Goal: Information Seeking & Learning: Learn about a topic

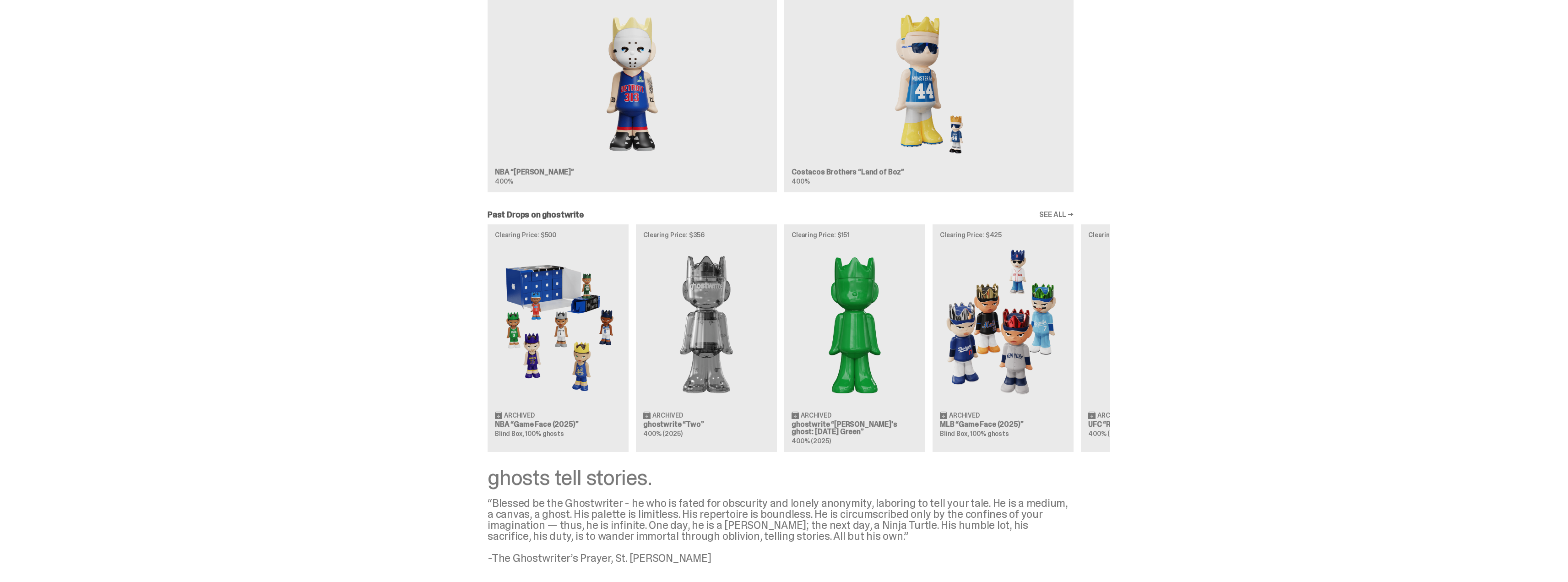
scroll to position [825, 0]
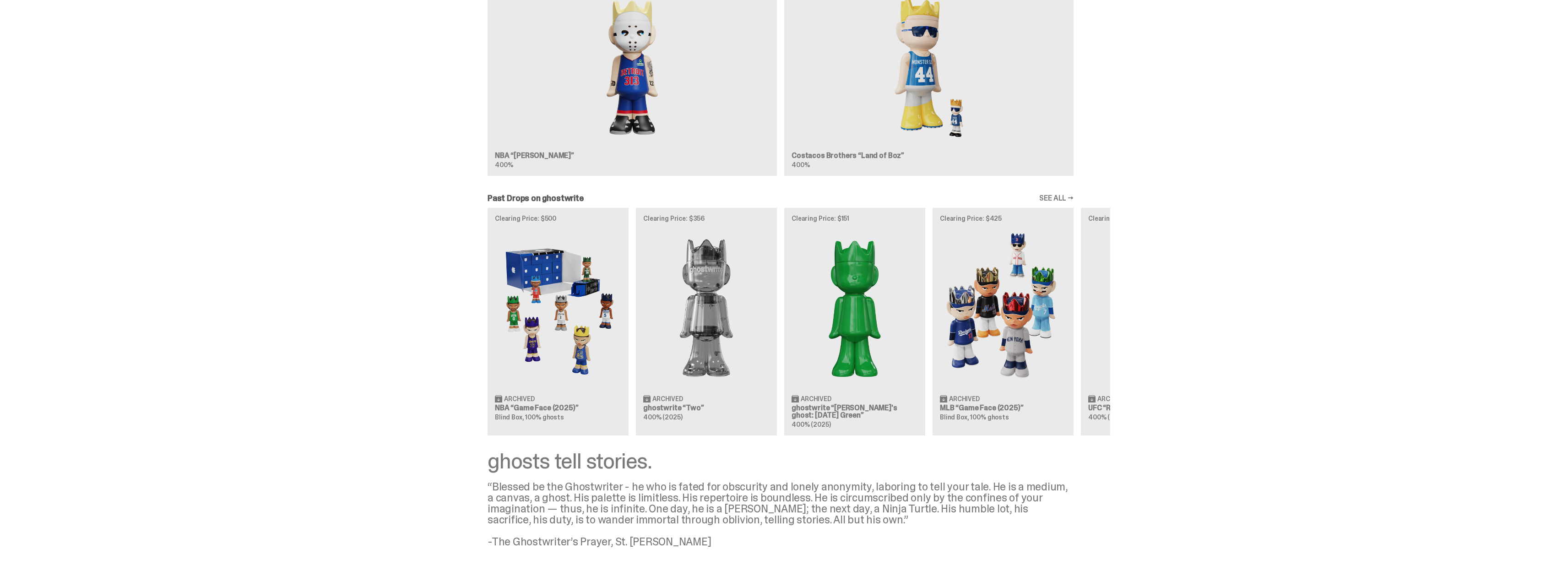
click at [584, 377] on div "Clearing Price: $500 Archived NBA “Game Face (2025)” Blind Box, 100% ghosts Cle…" at bounding box center [781, 321] width 660 height 228
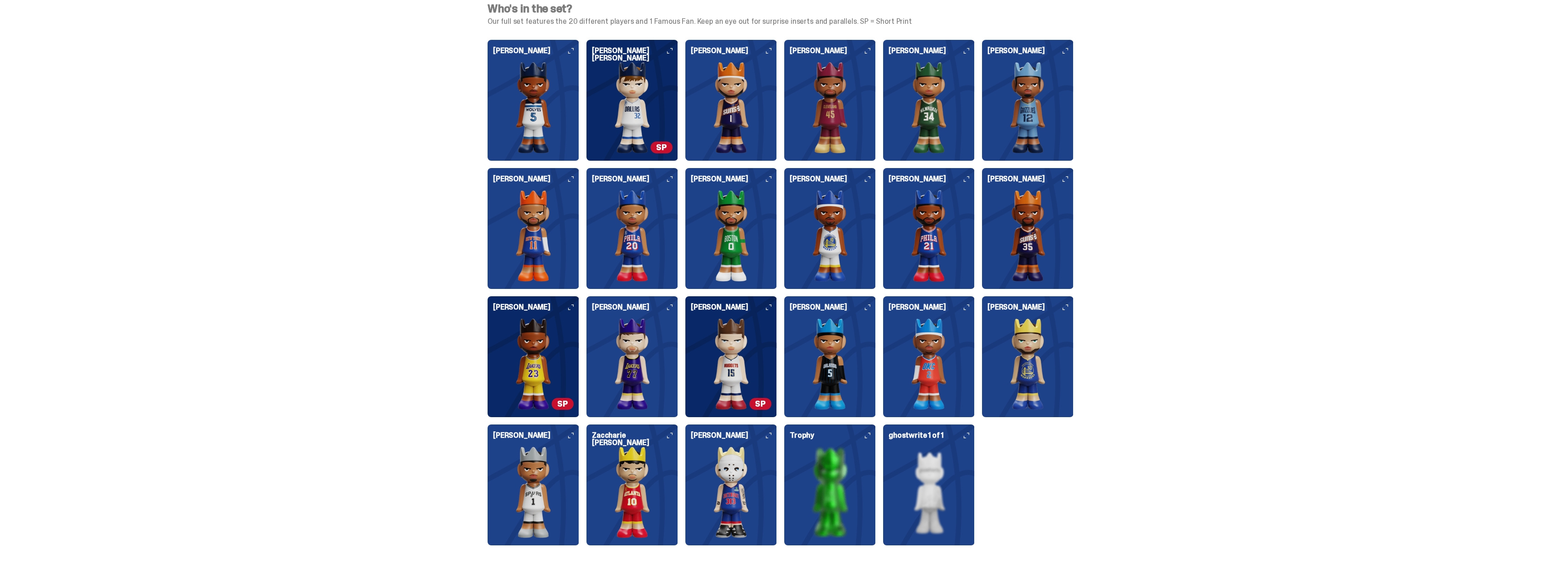
scroll to position [2240, 0]
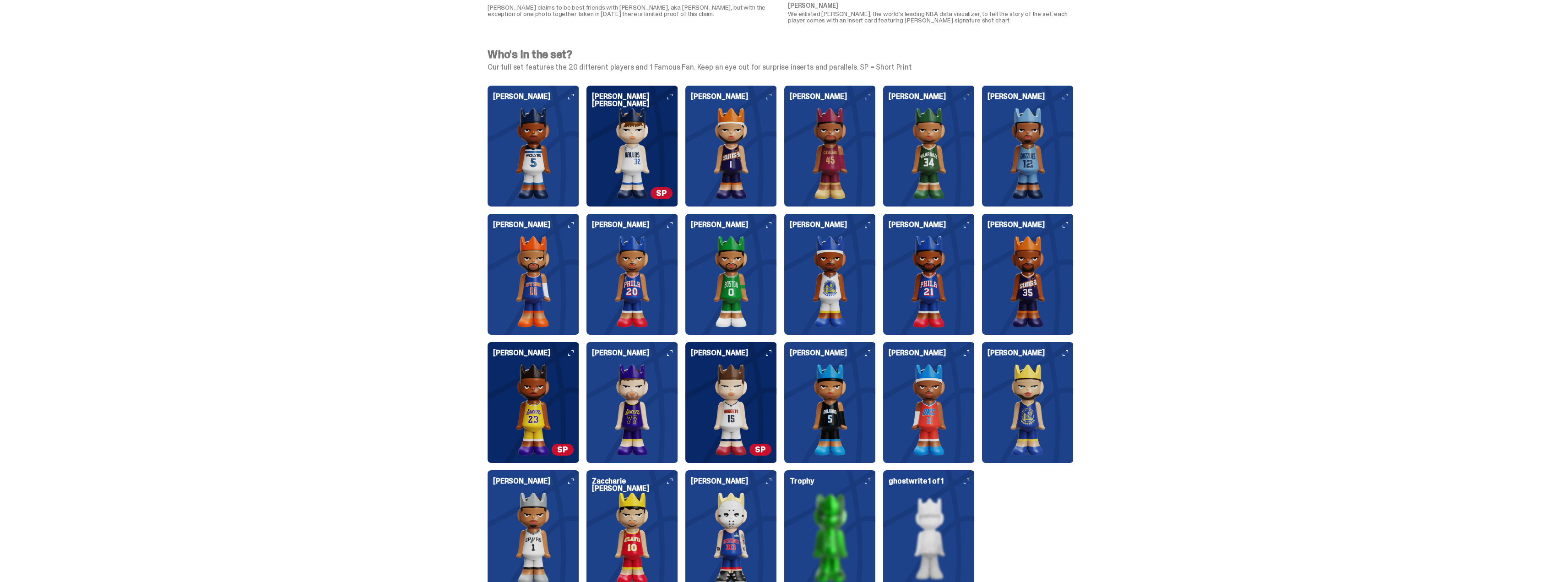
click at [573, 97] on icon at bounding box center [571, 96] width 5 height 5
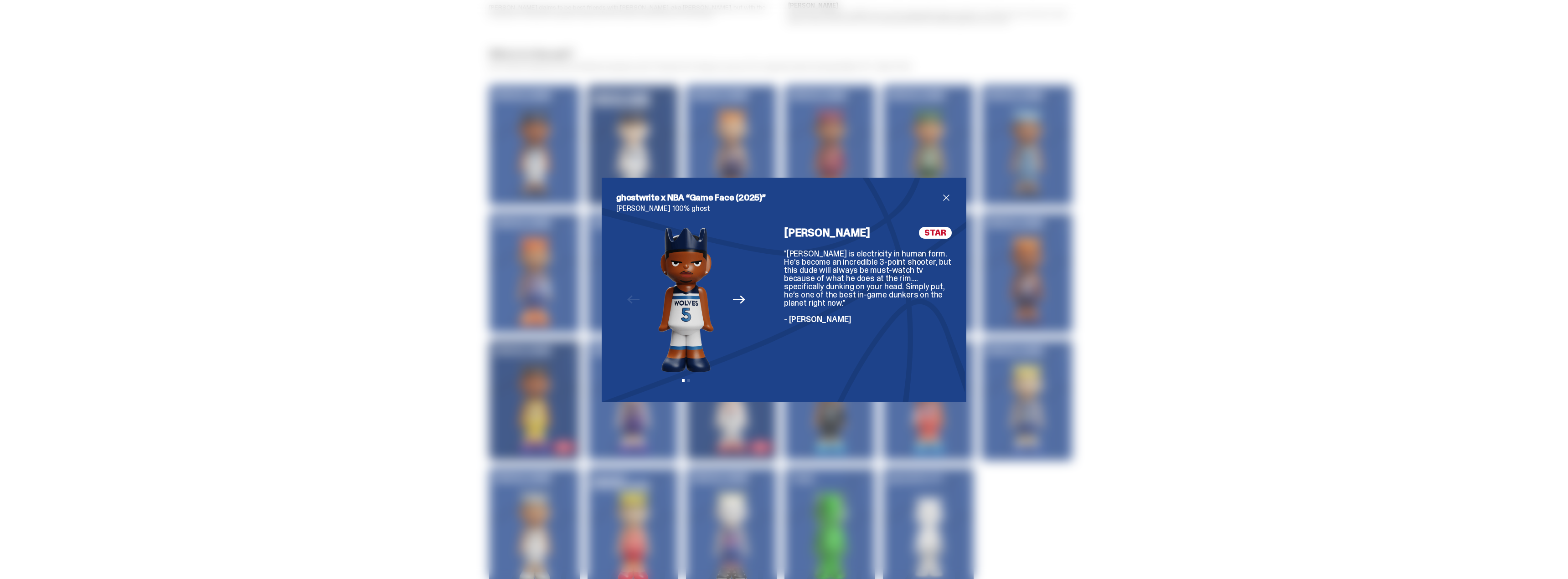
click at [735, 303] on icon "Next" at bounding box center [739, 300] width 12 height 12
click at [735, 302] on img at bounding box center [686, 300] width 117 height 146
click at [630, 300] on icon "Previous" at bounding box center [633, 300] width 12 height 8
click at [945, 199] on span "close" at bounding box center [946, 197] width 11 height 11
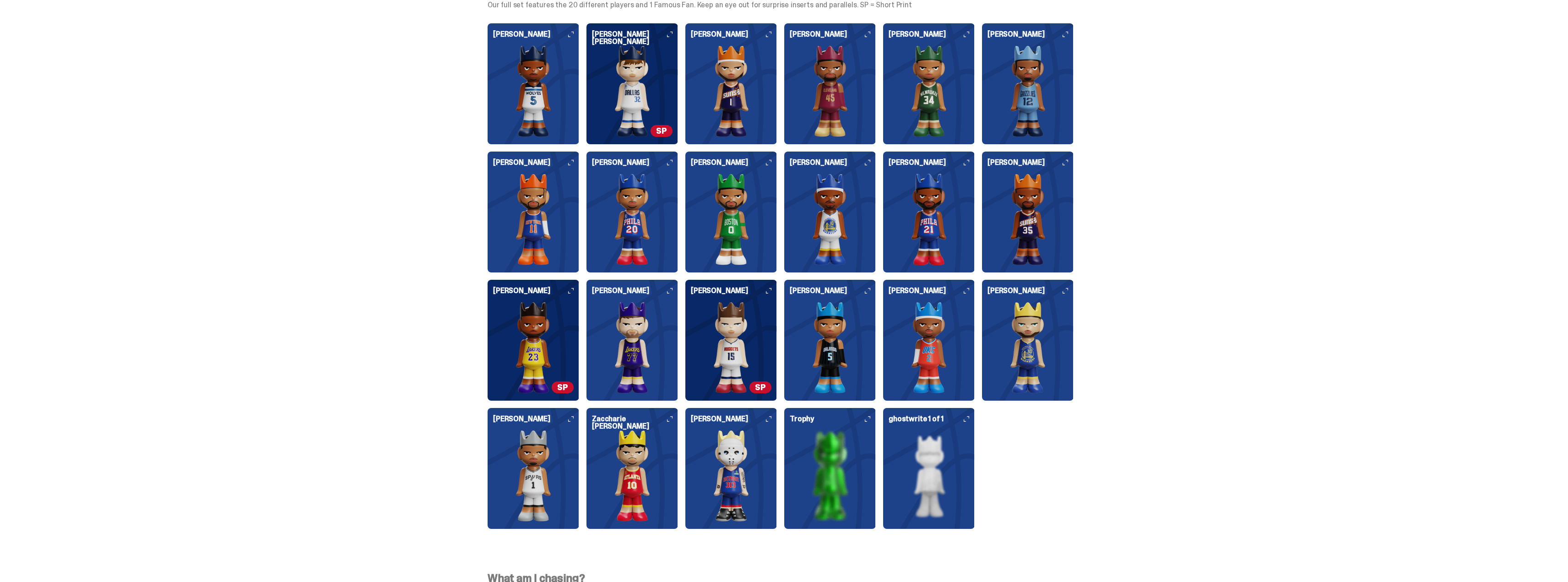
scroll to position [2286, 0]
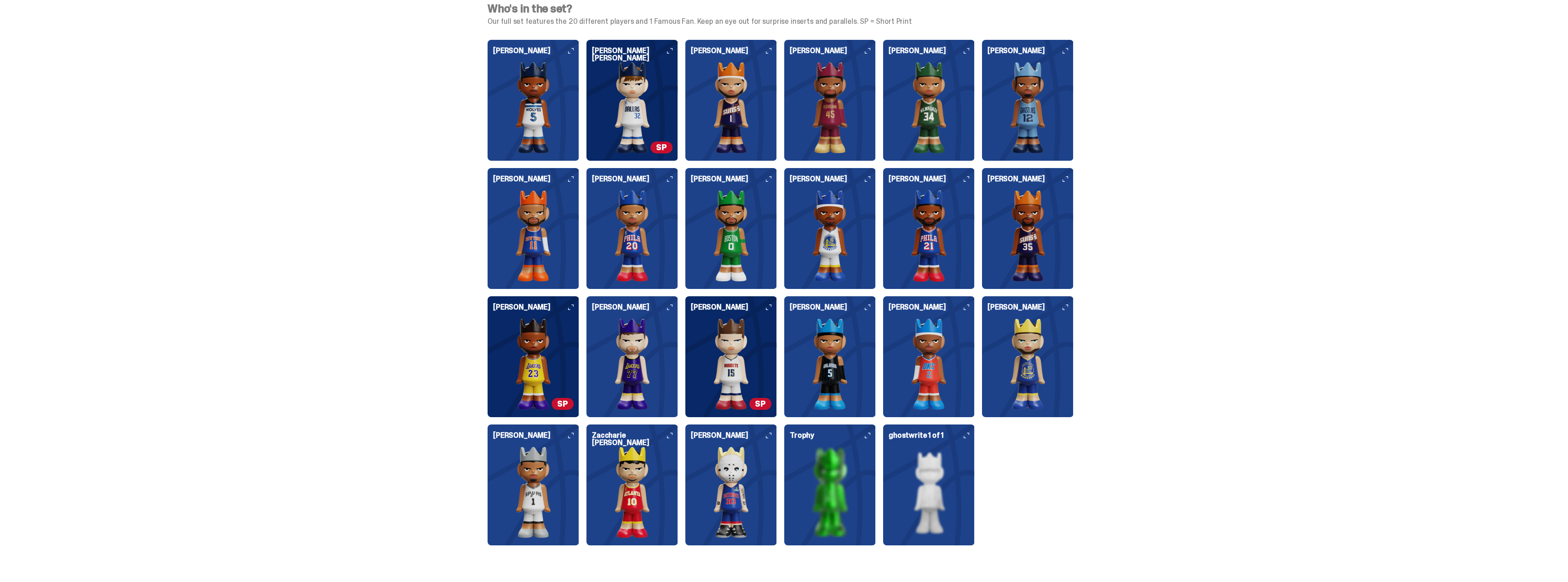
click at [771, 434] on icon at bounding box center [769, 436] width 5 height 5
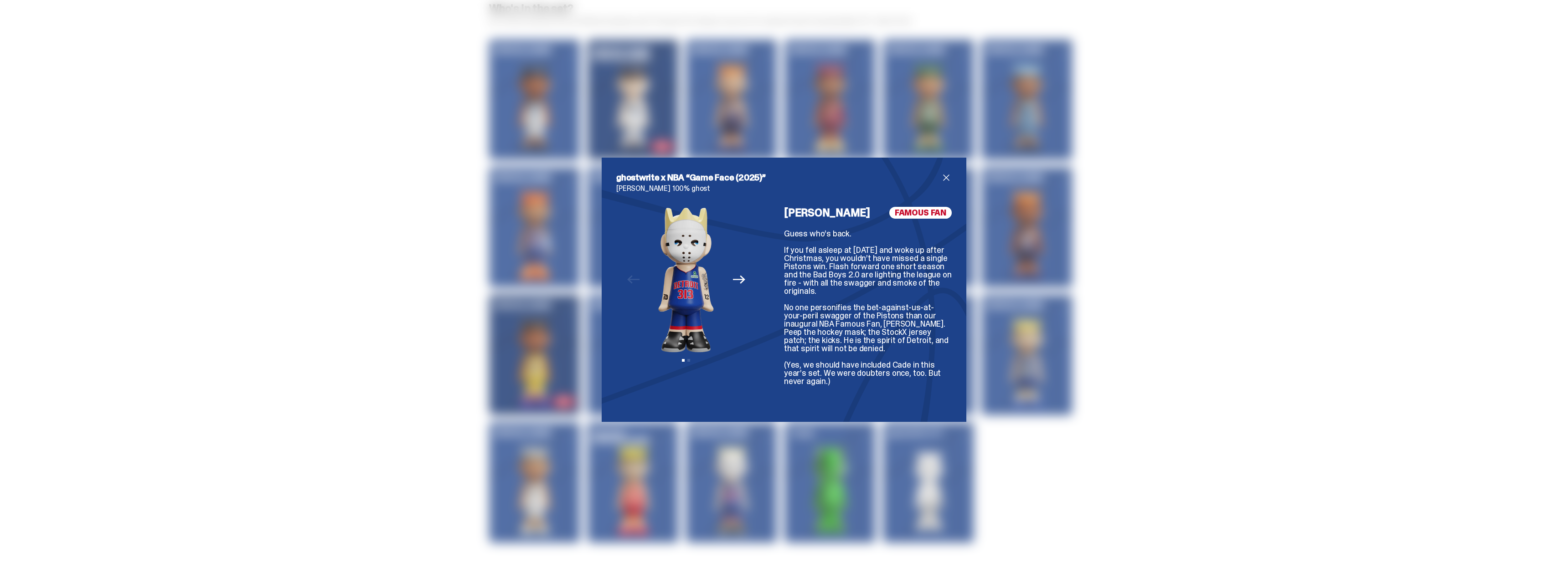
click at [733, 281] on icon "Next" at bounding box center [739, 279] width 12 height 12
click at [634, 282] on icon "Previous" at bounding box center [633, 279] width 12 height 12
click at [942, 175] on span "close" at bounding box center [946, 178] width 11 height 11
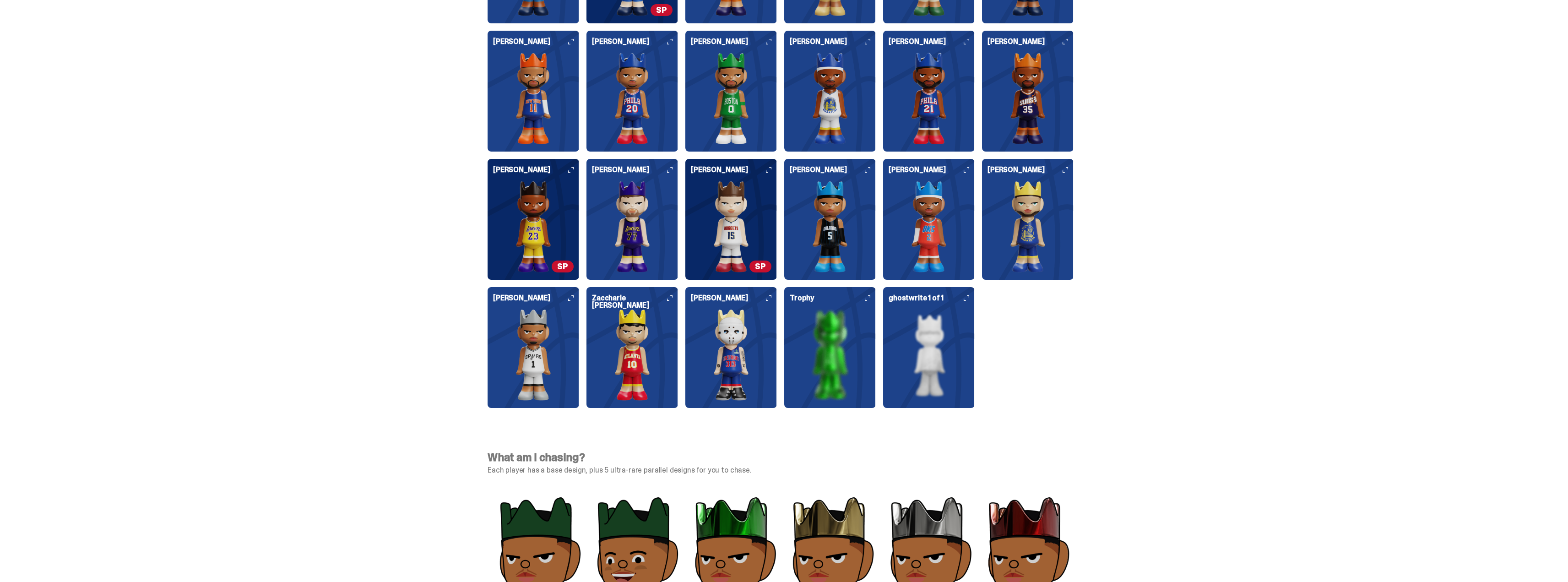
scroll to position [2378, 0]
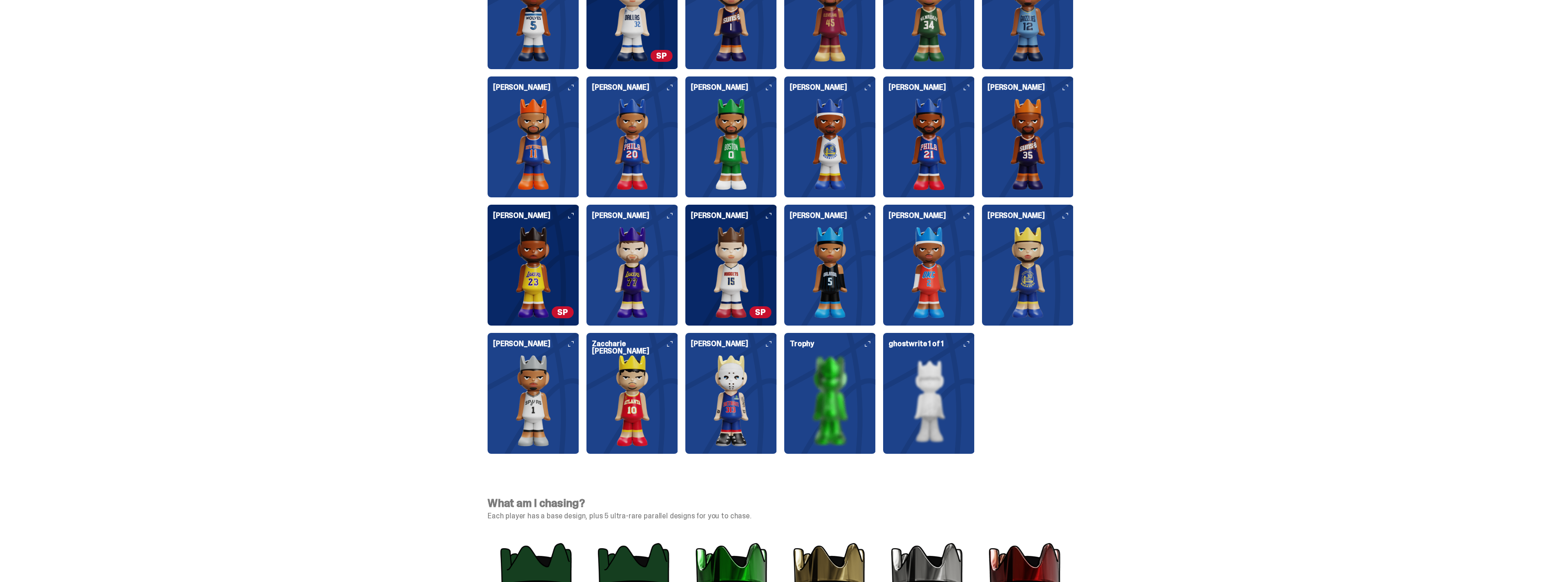
click at [870, 344] on icon at bounding box center [868, 343] width 5 height 5
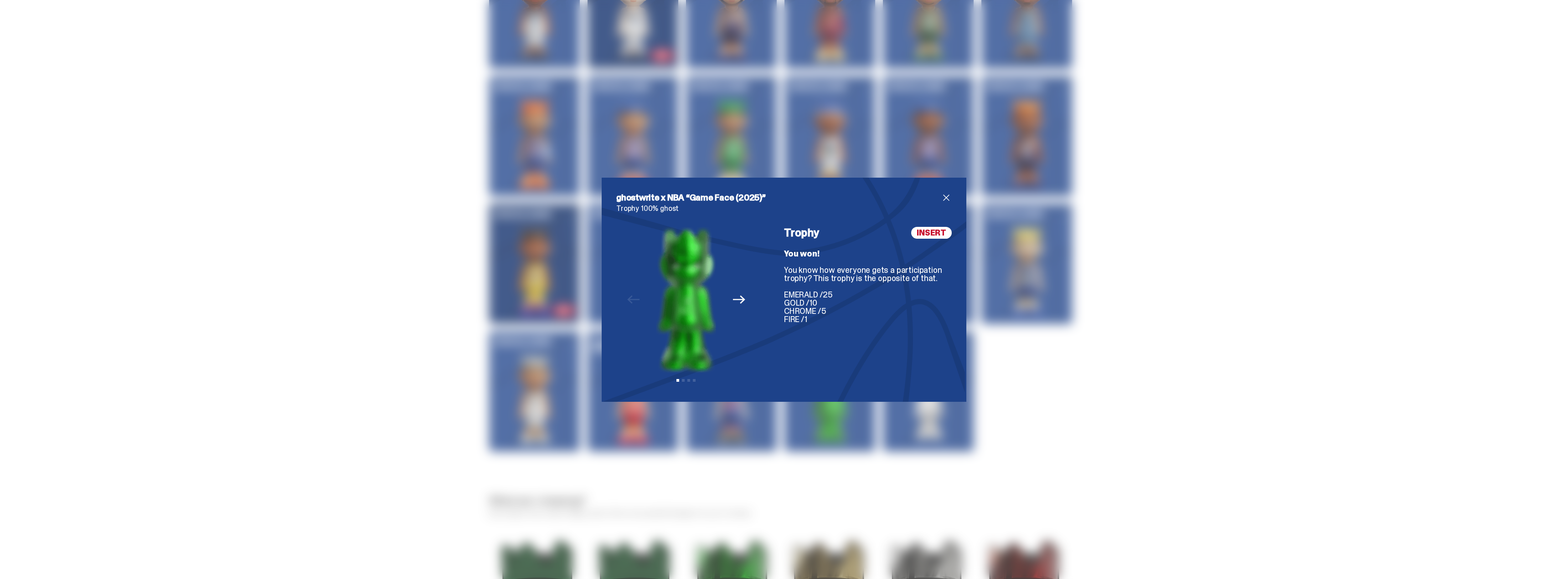
click at [941, 197] on span "close" at bounding box center [946, 197] width 11 height 11
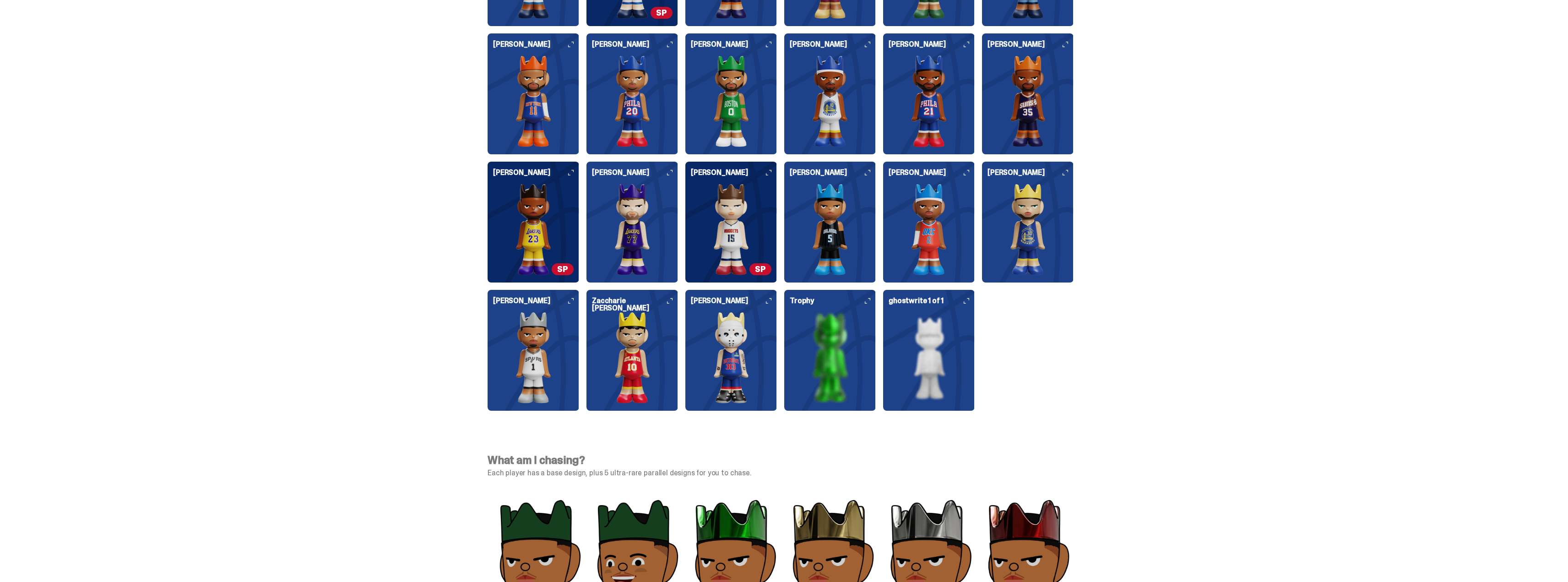
scroll to position [2469, 0]
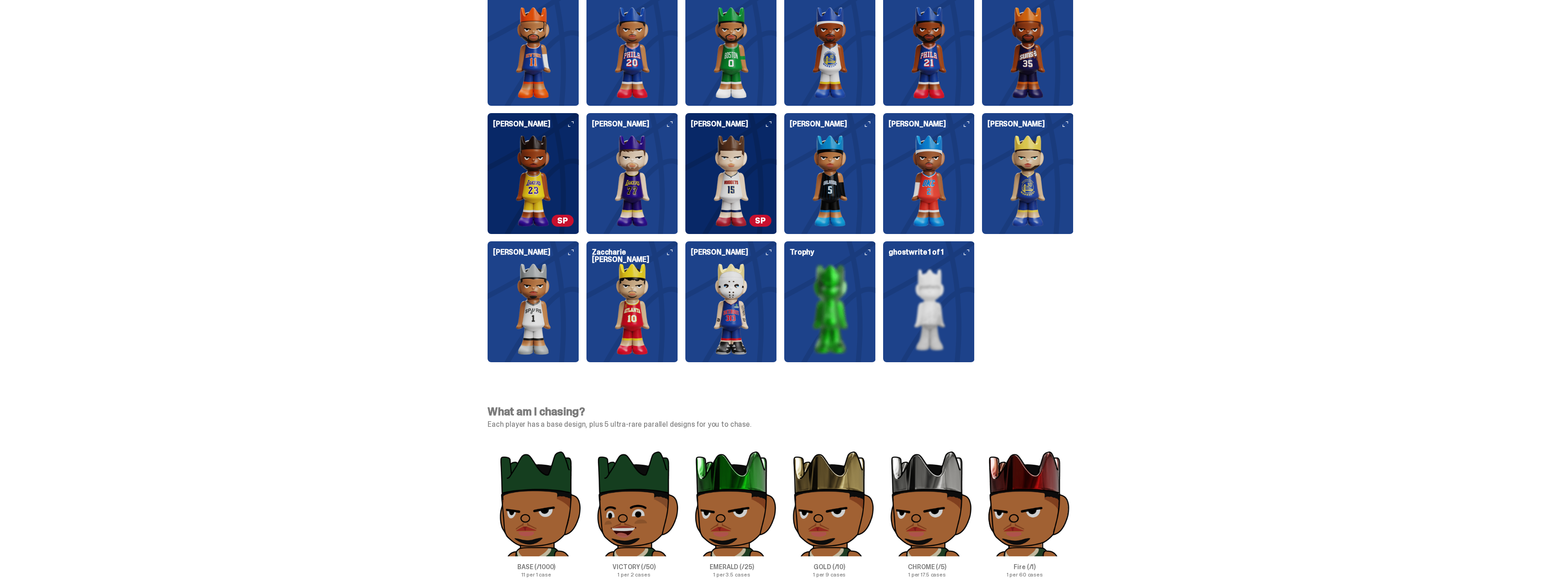
click at [769, 250] on h6 "[PERSON_NAME]" at bounding box center [731, 255] width 80 height 14
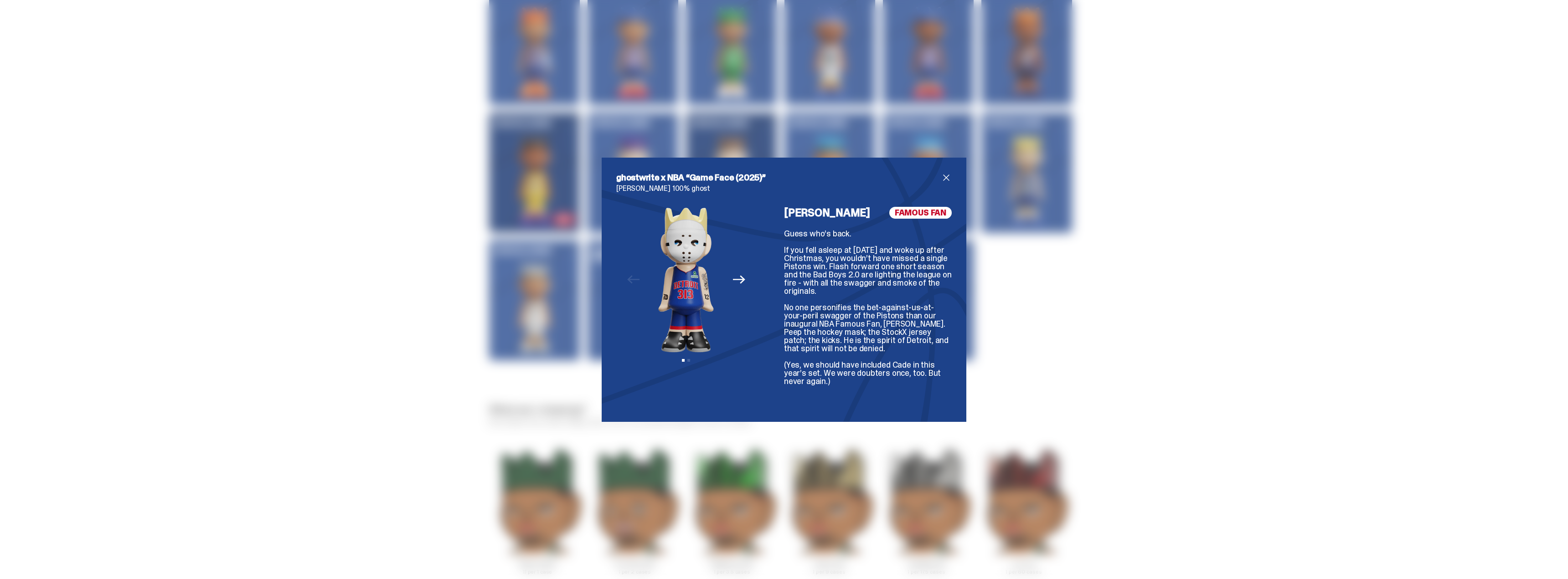
click at [941, 177] on span "close" at bounding box center [946, 178] width 11 height 11
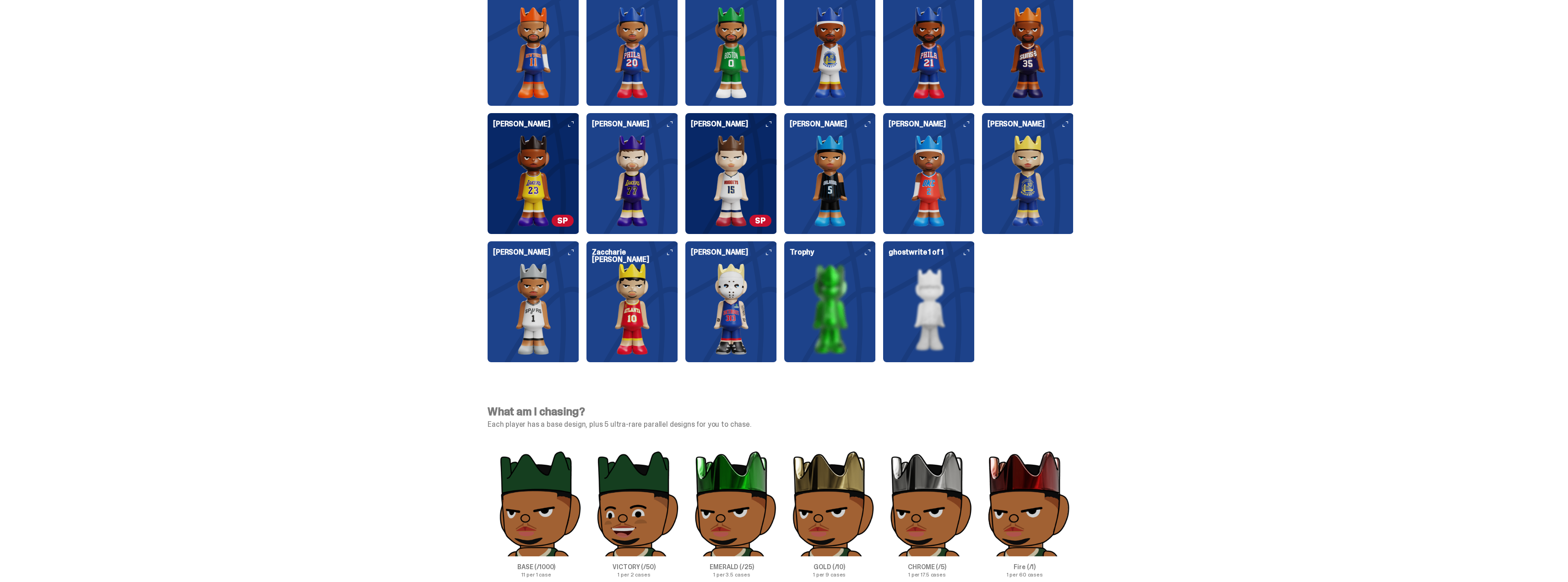
click at [578, 254] on div "[PERSON_NAME]" at bounding box center [534, 301] width 91 height 121
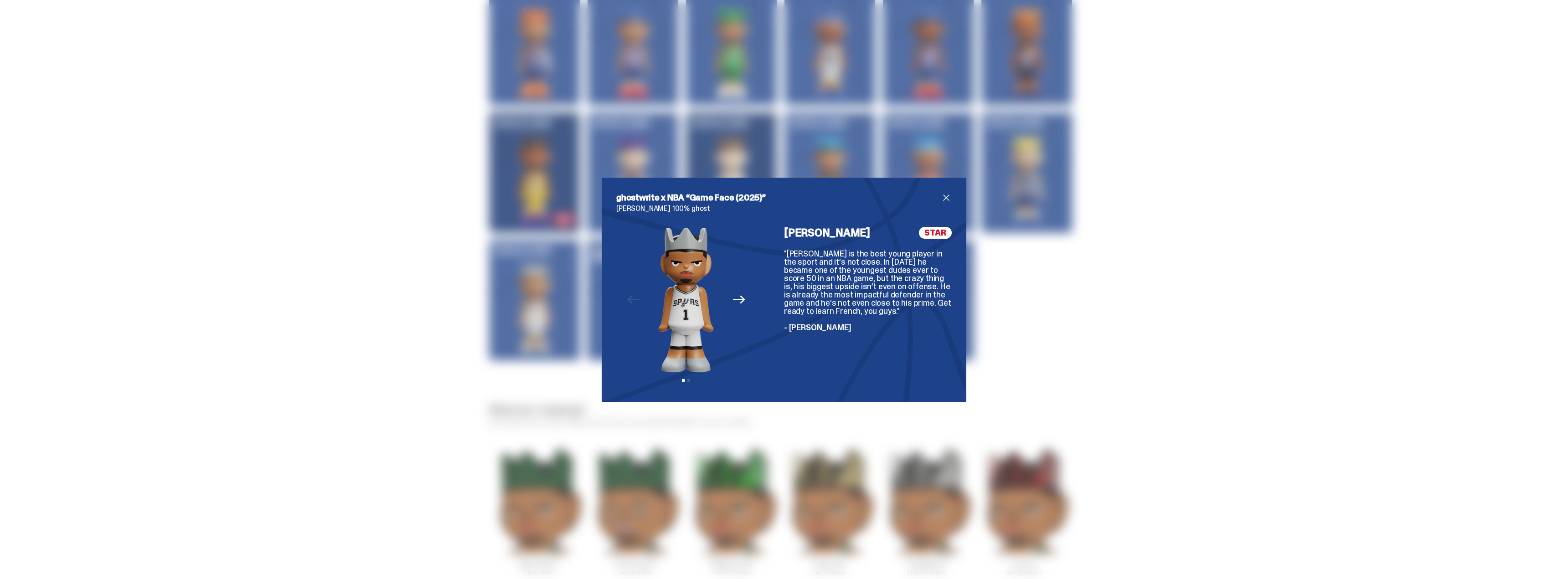
drag, startPoint x: 257, startPoint y: 188, endPoint x: 262, endPoint y: 192, distance: 6.4
click at [261, 191] on div "ghostwrite x NBA “Game Face (2025)” [PERSON_NAME] 100% ghost Previous Next View…" at bounding box center [784, 290] width 1568 height 579
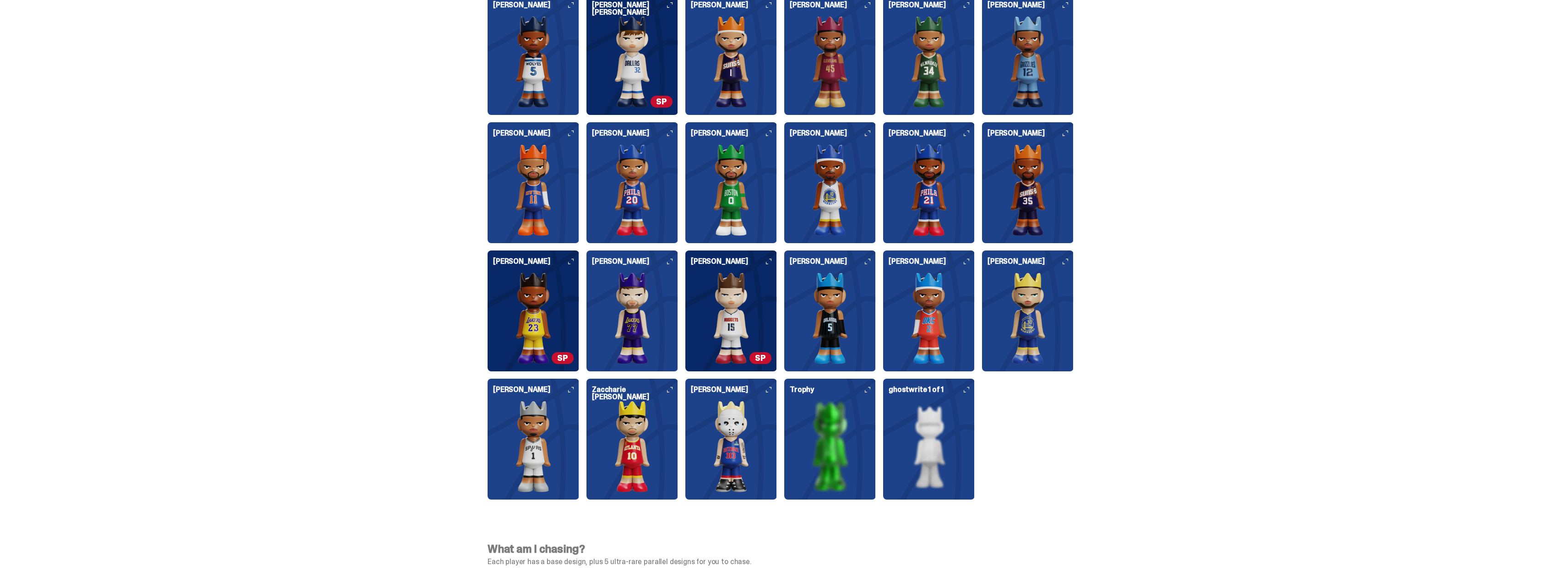
scroll to position [2286, 0]
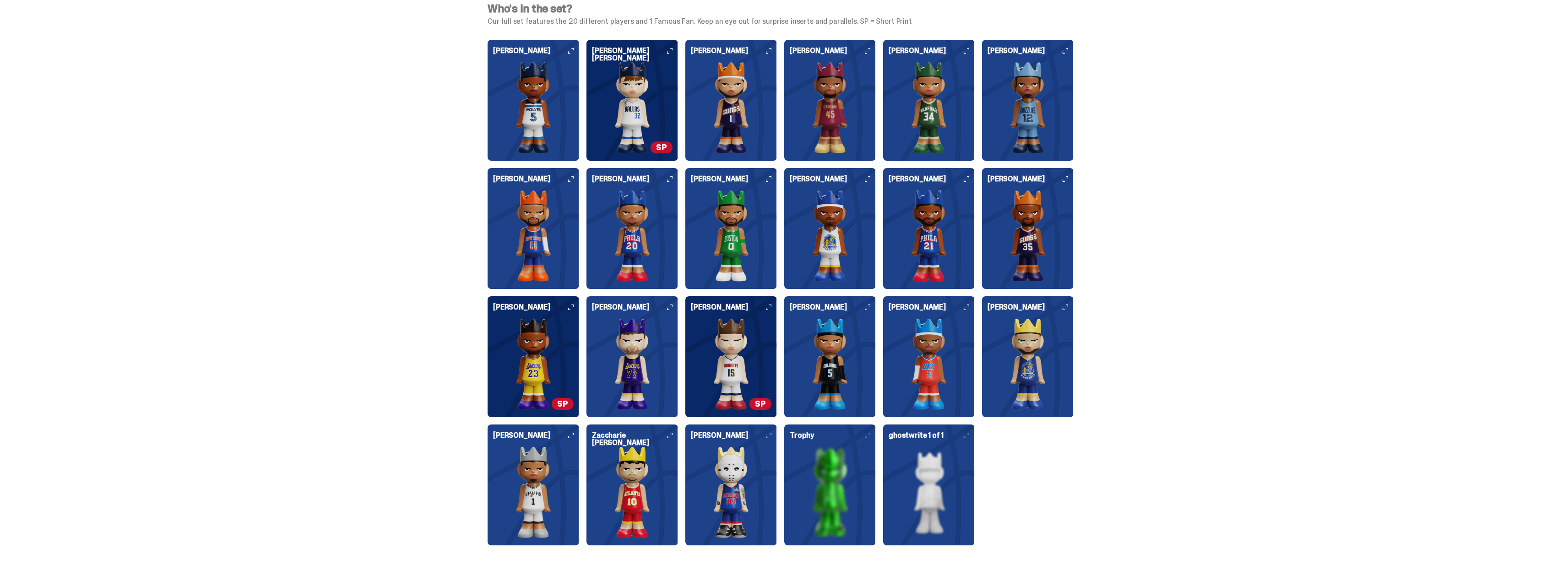
click at [672, 51] on icon at bounding box center [670, 51] width 5 height 5
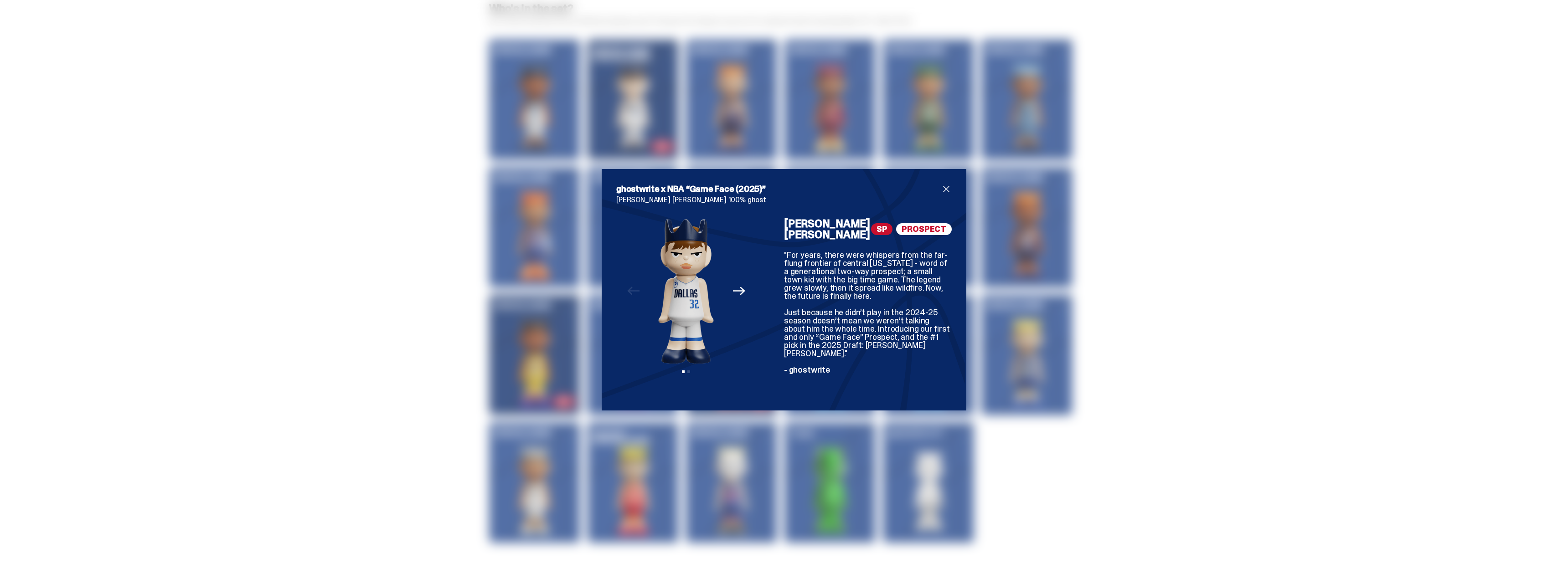
click at [945, 194] on span "close" at bounding box center [946, 189] width 11 height 11
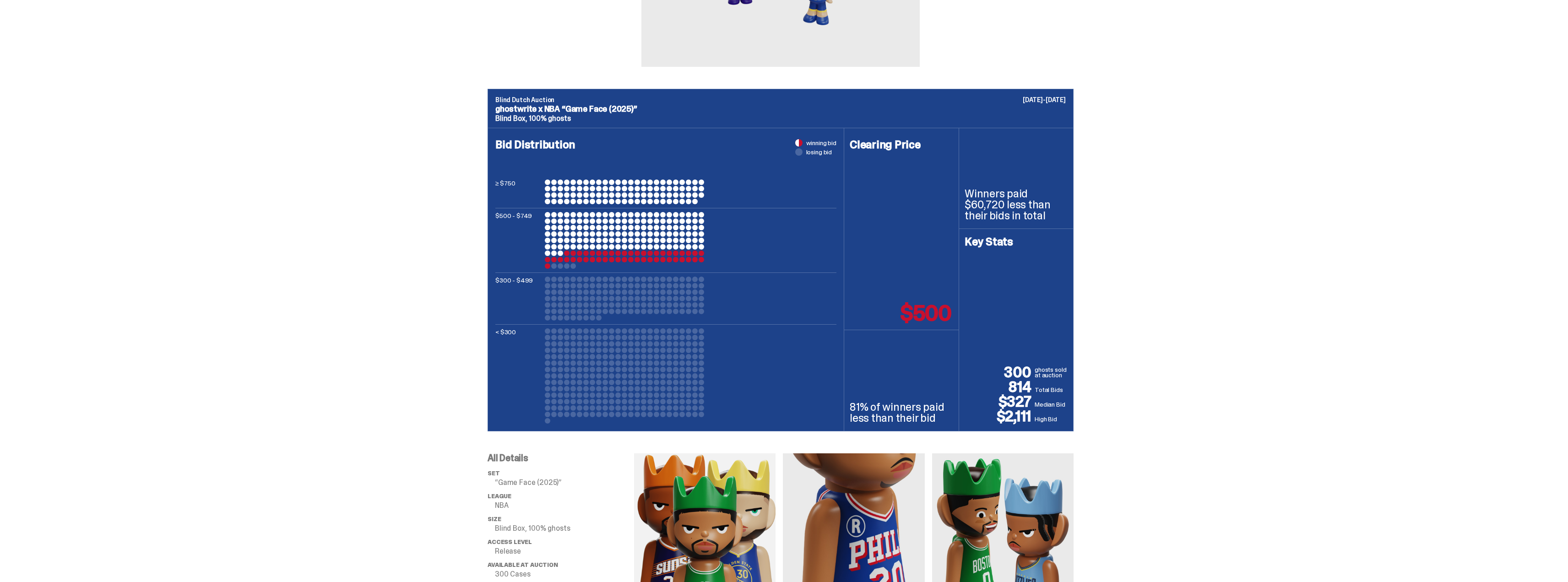
scroll to position [134, 0]
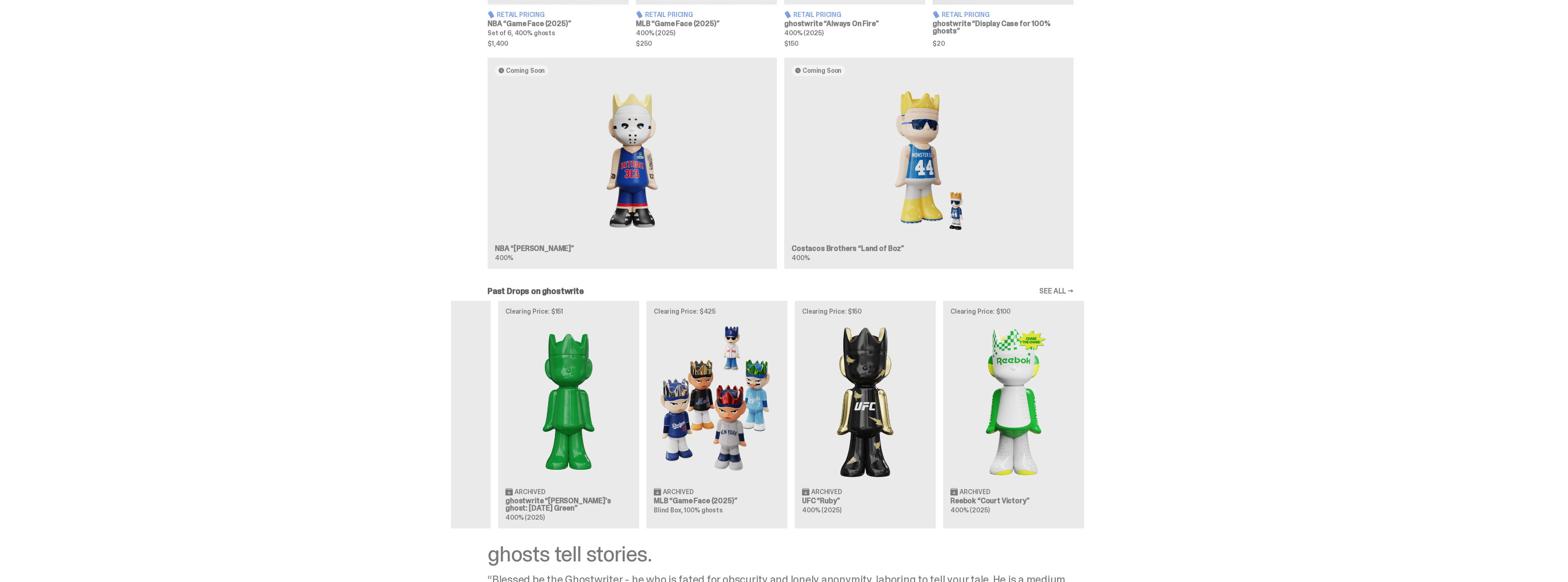
scroll to position [0, 297]
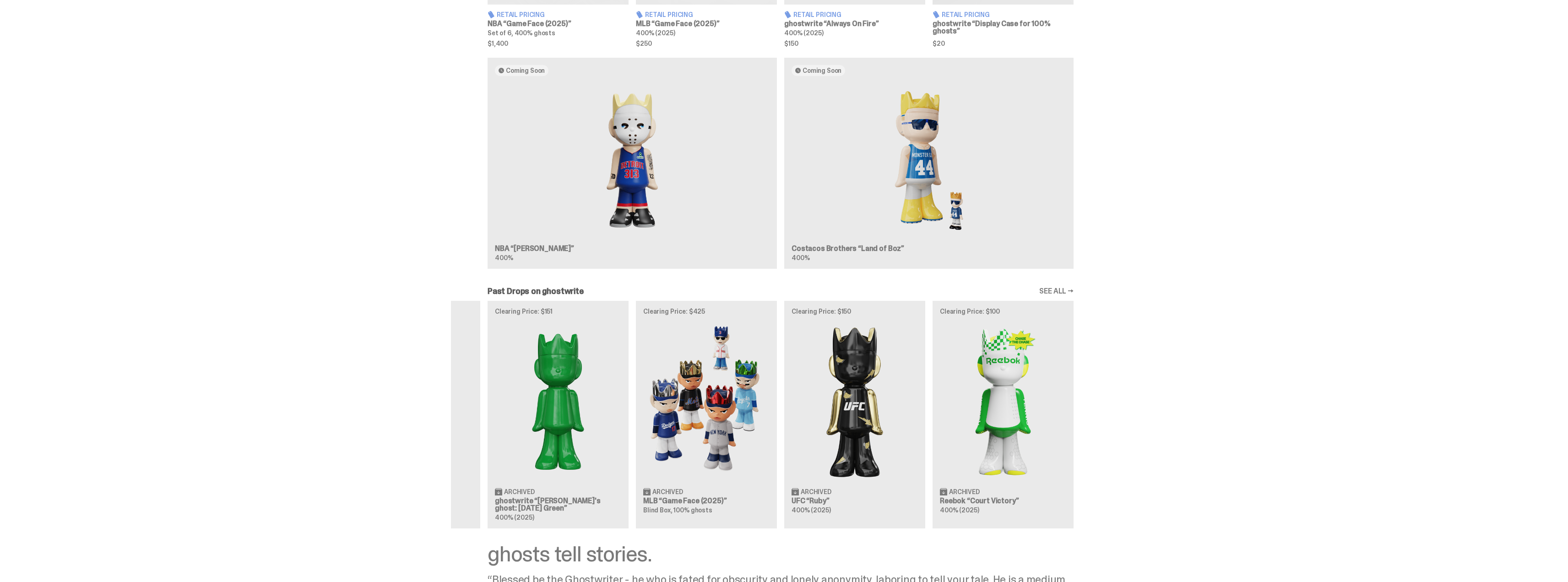
click at [661, 369] on div "Clearing Price: $500 Archived NBA “Game Face (2025)” Blind Box, 100% ghosts Cle…" at bounding box center [781, 415] width 660 height 228
click at [820, 382] on div "Clearing Price: $500 Archived NBA “Game Face (2025)” Blind Box, 100% ghosts Cle…" at bounding box center [781, 415] width 660 height 228
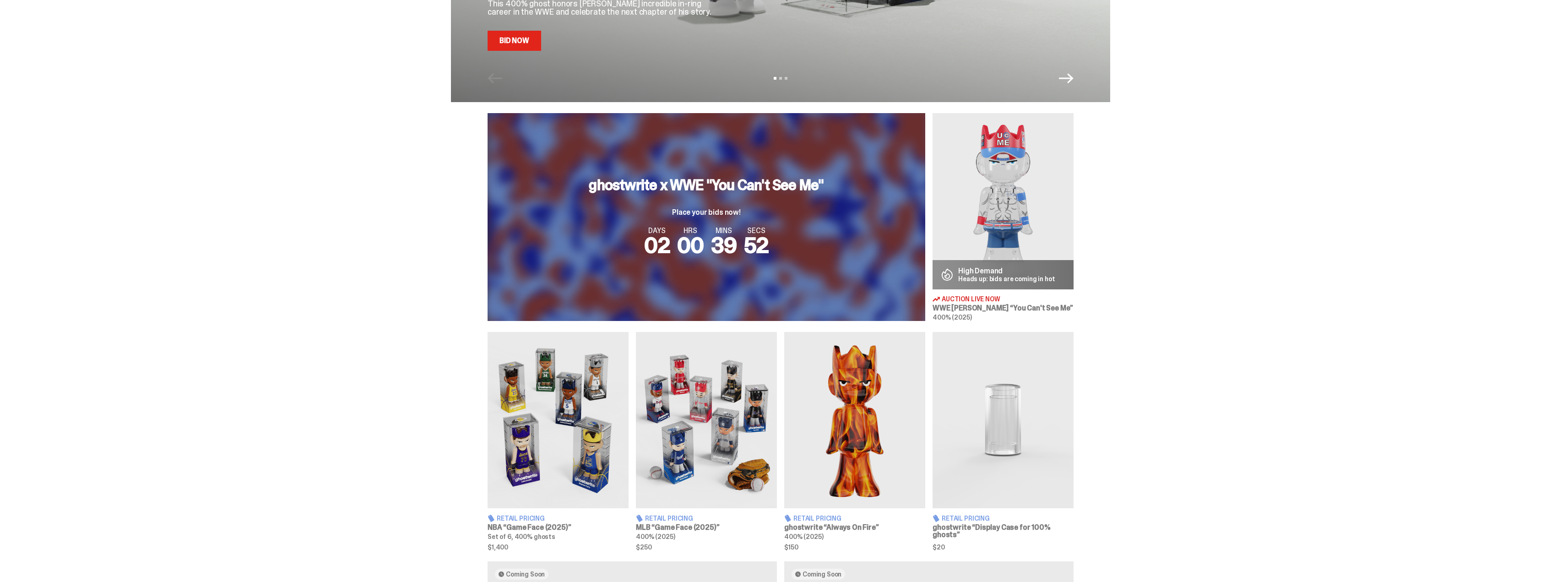
scroll to position [0, 0]
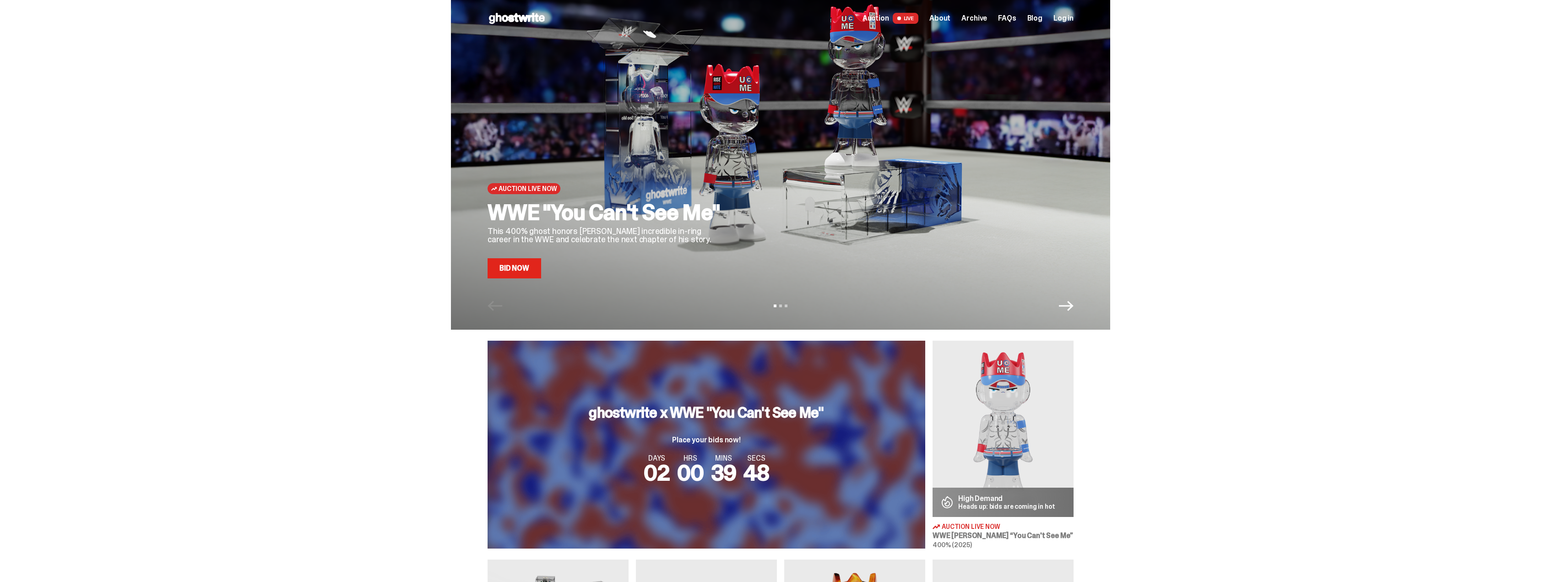
click at [913, 16] on span "LIVE" at bounding box center [906, 18] width 26 height 11
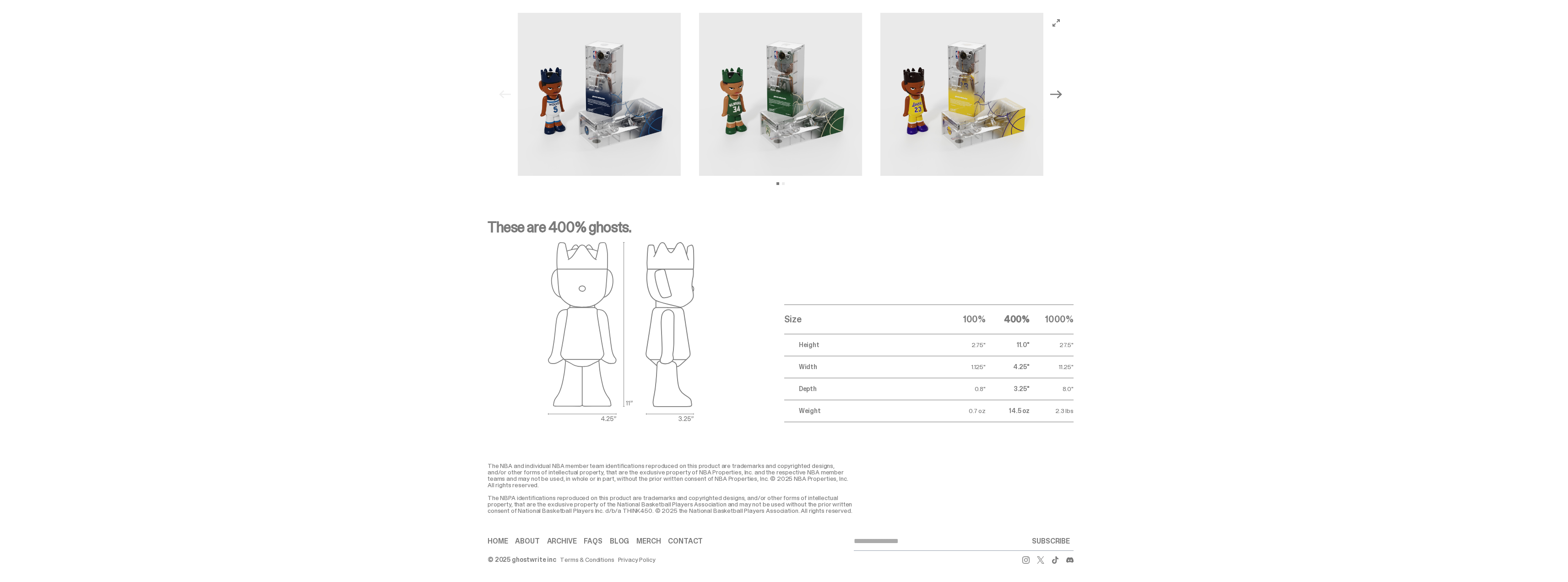
scroll to position [964, 0]
click at [645, 539] on link "Merch" at bounding box center [649, 541] width 25 height 8
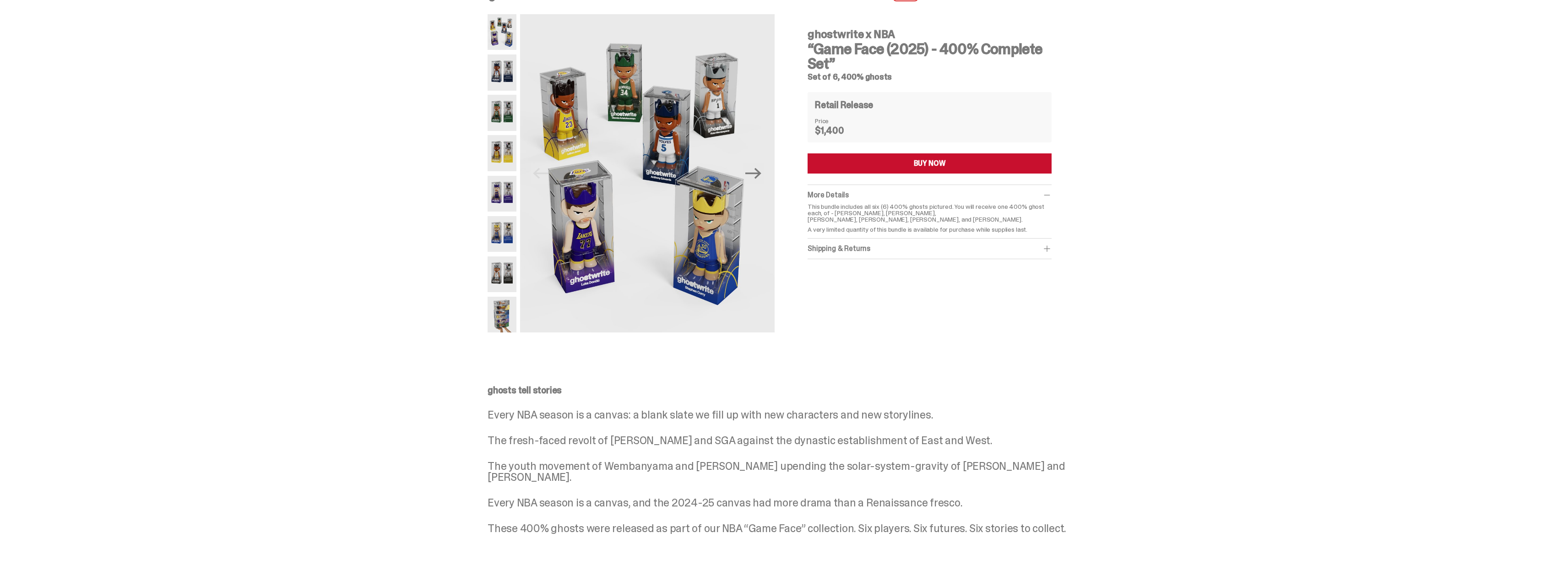
scroll to position [0, 0]
